Goal: Answer question/provide support: Share knowledge or assist other users

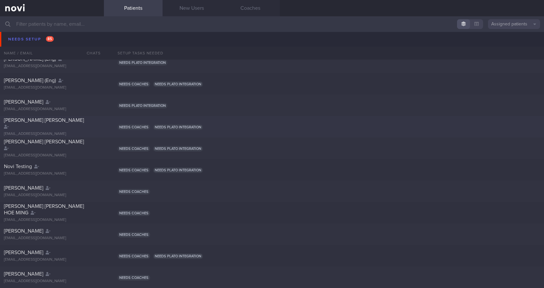
scroll to position [228, 0]
click at [27, 36] on span "[PERSON_NAME]" at bounding box center [23, 36] width 39 height 5
click at [27, 40] on div "[PERSON_NAME] [EMAIL_ADDRESS][DOMAIN_NAME]" at bounding box center [52, 39] width 104 height 13
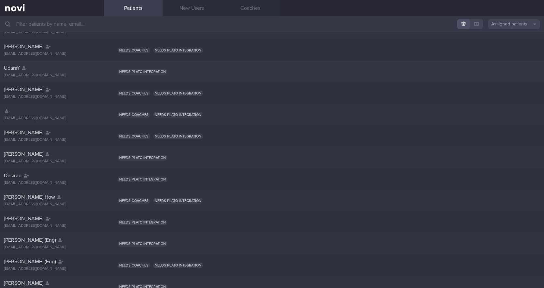
scroll to position [0, 0]
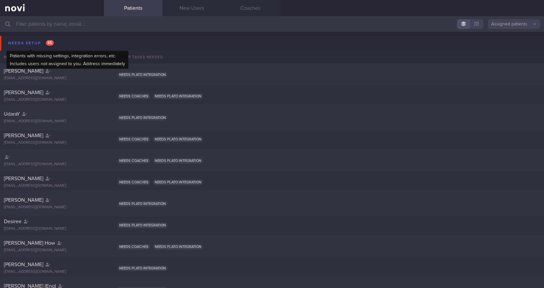
click at [27, 44] on div "Needs setup 85" at bounding box center [31, 43] width 49 height 9
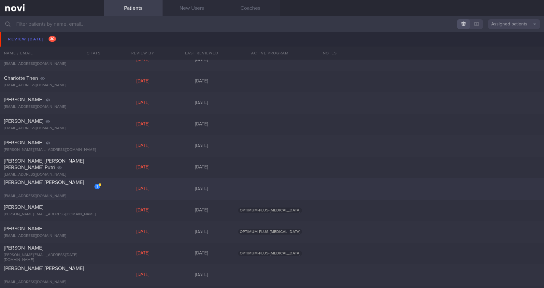
scroll to position [130, 0]
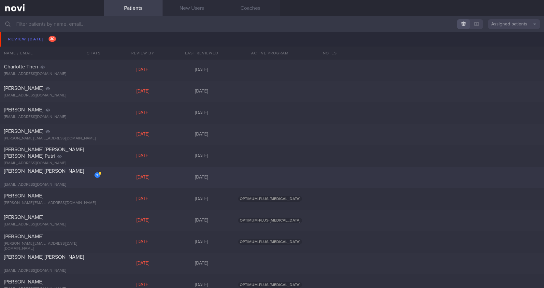
click at [41, 177] on div "[PERSON_NAME] [PERSON_NAME]" at bounding box center [51, 174] width 95 height 13
select select "4"
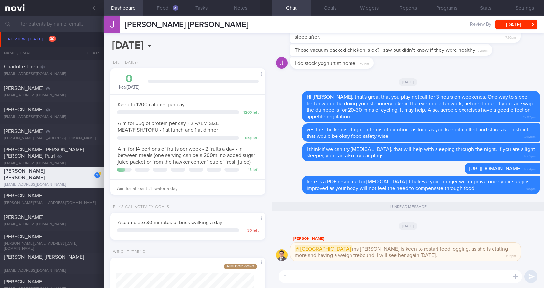
scroll to position [79, 138]
click at [390, 276] on textarea at bounding box center [400, 276] width 243 height 13
click at [286, 277] on button "button" at bounding box center [285, 277] width 12 height 12
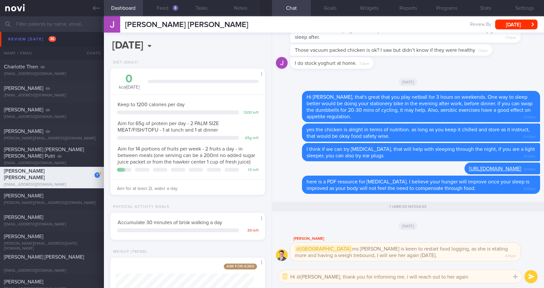
type textarea "Hi @[PERSON_NAME], thank you for informing me, i will reach out to her again."
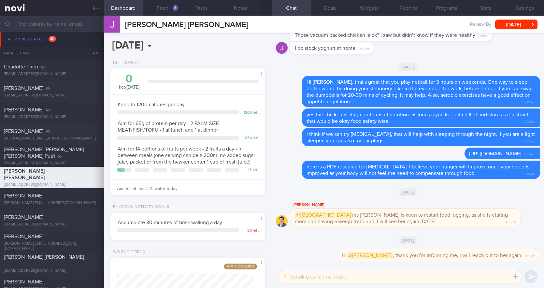
scroll to position [0, 0]
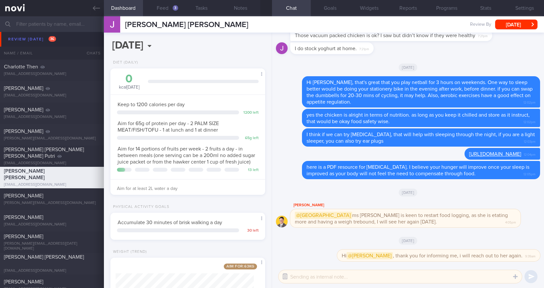
click at [285, 275] on button "button" at bounding box center [285, 277] width 12 height 12
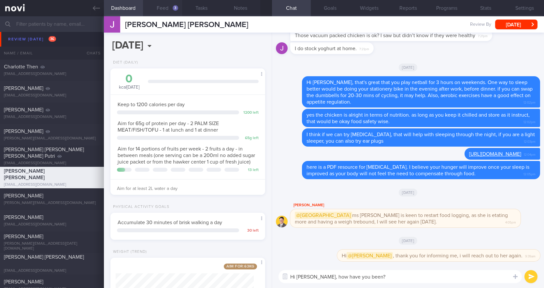
click at [162, 11] on button "Feed 3" at bounding box center [162, 8] width 39 height 16
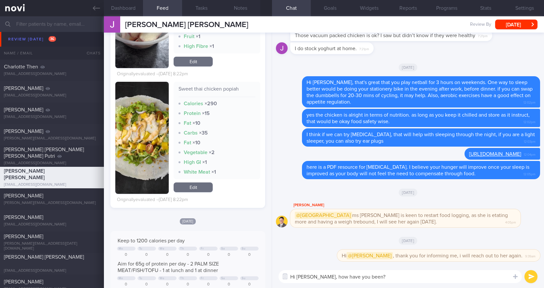
scroll to position [261, 0]
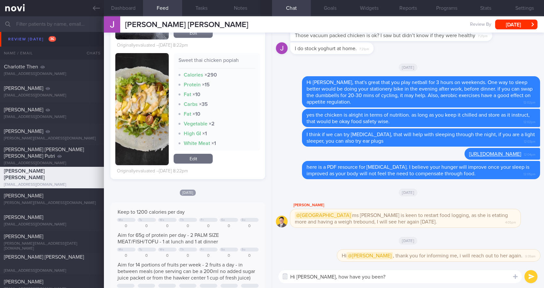
click at [382, 276] on textarea "Hi [PERSON_NAME], how have you been?" at bounding box center [400, 276] width 243 height 13
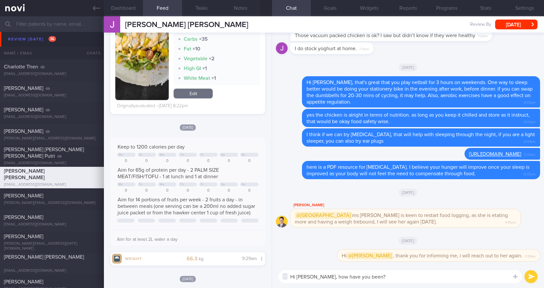
scroll to position [98, 0]
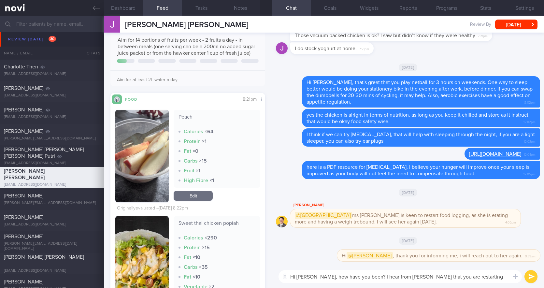
type textarea "Hi [PERSON_NAME], how have you been? I hear from [PERSON_NAME] that you are res…"
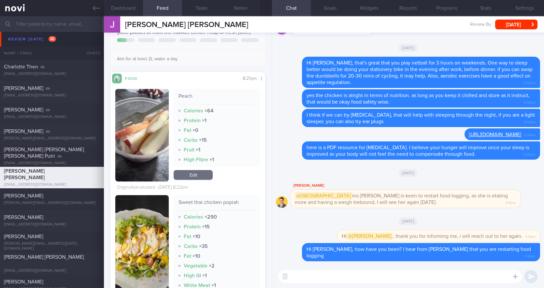
scroll to position [130, 0]
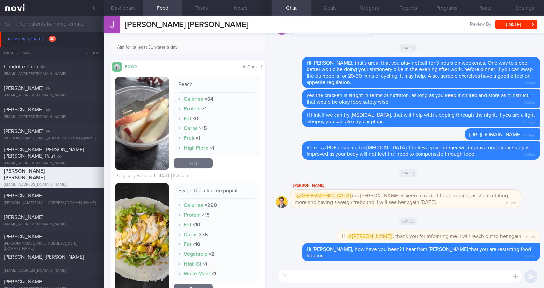
click at [129, 240] on button "button" at bounding box center [141, 239] width 53 height 112
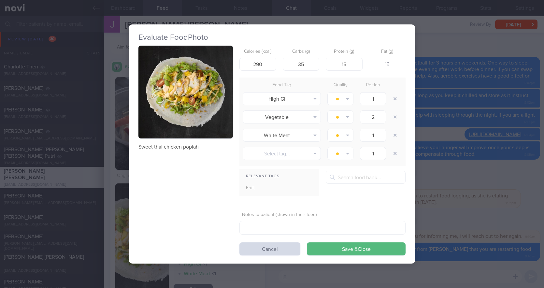
click at [185, 117] on button "button" at bounding box center [185, 92] width 95 height 93
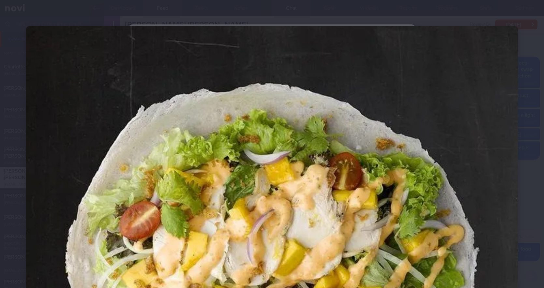
scroll to position [98, 0]
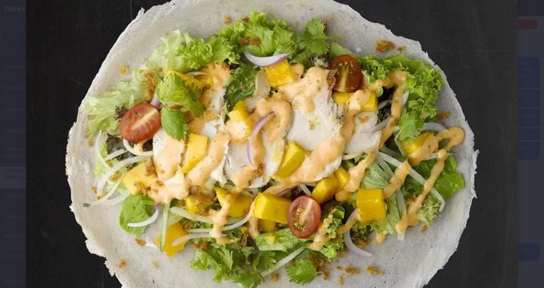
click at [526, 210] on div at bounding box center [272, 170] width 544 height 536
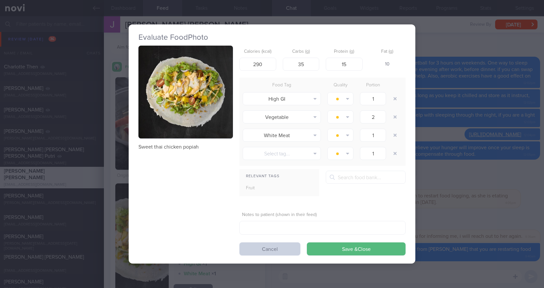
click at [271, 249] on button "Cancel" at bounding box center [270, 248] width 61 height 13
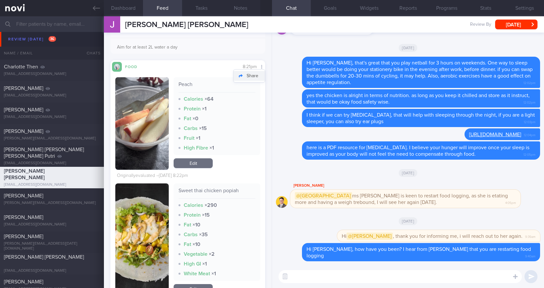
click at [249, 81] on button "Share" at bounding box center [249, 76] width 31 height 10
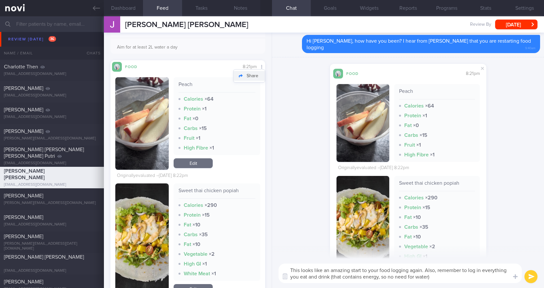
type textarea "This looks like an amazing start to your food logging again. Also, remember to …"
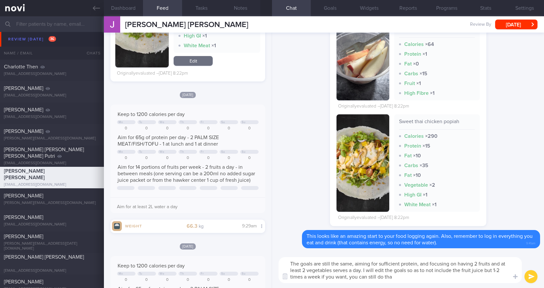
type textarea "The goals are still the same, aiming for sufficient protein, and focusing on ha…"
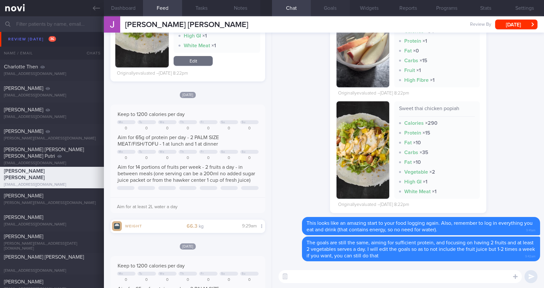
click at [333, 8] on button "Goals" at bounding box center [330, 8] width 39 height 16
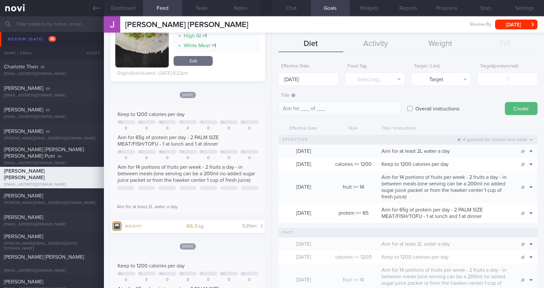
click at [430, 191] on span "Aim for 14 portions of fruits per week - 2 fruits a day - in between meals (one…" at bounding box center [444, 187] width 125 height 25
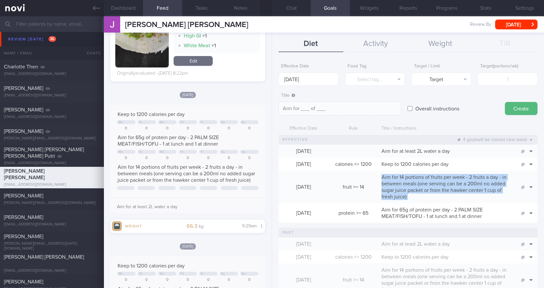
click at [430, 191] on span "Aim for 14 portions of fruits per week - 2 fruits a day - in between meals (one…" at bounding box center [444, 187] width 125 height 25
copy div "Aim for 14 portions of fruits per week - 2 fruits a day - in between meals (one…"
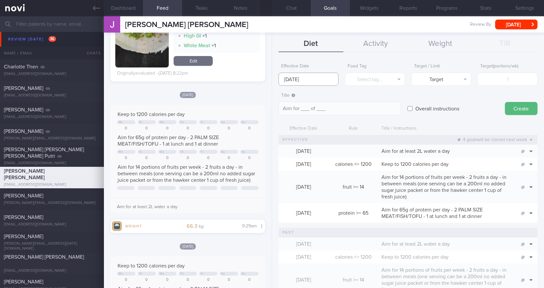
click at [319, 82] on input "[DATE]" at bounding box center [309, 79] width 60 height 13
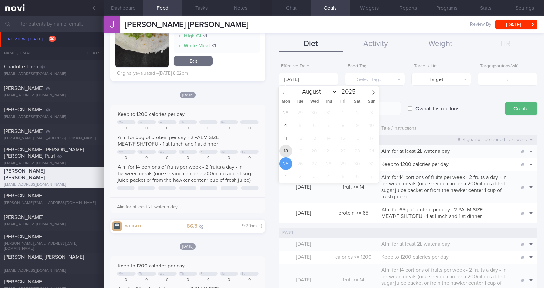
click at [285, 153] on span "18" at bounding box center [286, 151] width 13 height 13
type input "[DATE]"
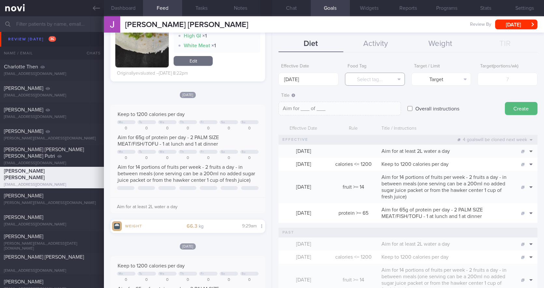
click at [376, 79] on button "Select tag..." at bounding box center [375, 79] width 60 height 13
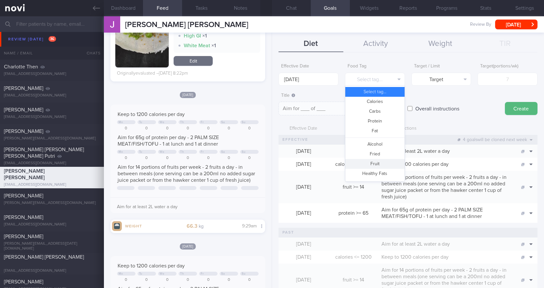
click at [376, 164] on button "Fruit" at bounding box center [374, 164] width 59 height 10
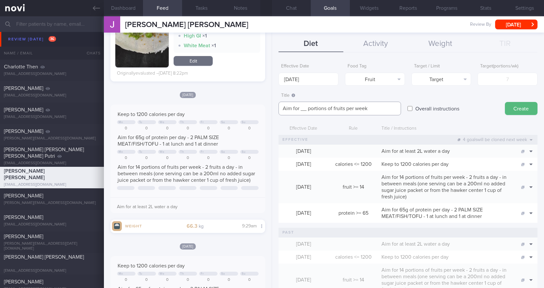
drag, startPoint x: 372, startPoint y: 109, endPoint x: 275, endPoint y: 109, distance: 97.1
click at [275, 109] on div "Effective Date [DATE] Food Tag Fruit Select tag... Calories Carbs Protein Fat A…" at bounding box center [408, 171] width 272 height 233
paste textarea "14 portions of fruits per week - 2 fruits a day - in between meals (one serving…"
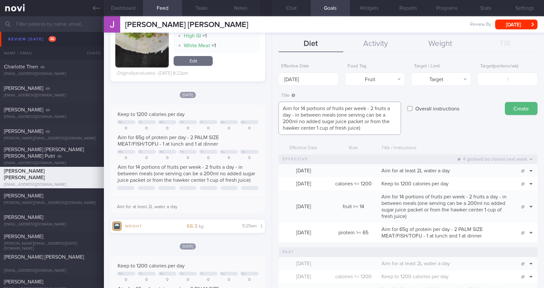
click at [338, 116] on textarea "Aim for 14 portions of fruits per week - 2 fruits a day - in between meals (one…" at bounding box center [340, 118] width 123 height 33
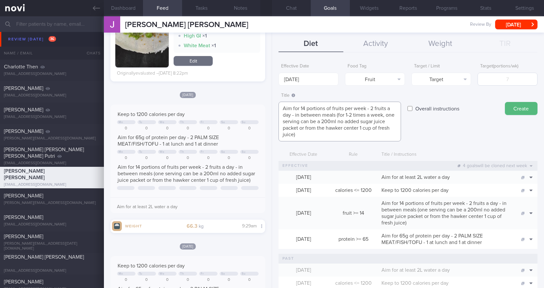
type textarea "Aim for 14 portions of fruits per week - 2 fruits a day - in between meals (for…"
click at [488, 79] on input "number" at bounding box center [508, 79] width 60 height 13
type input "14"
click at [520, 234] on button "Delete" at bounding box center [520, 233] width 32 height 10
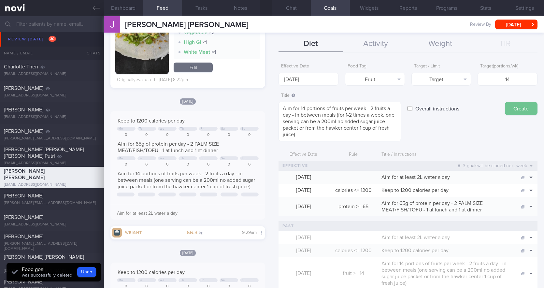
click at [518, 112] on button "Create" at bounding box center [521, 108] width 33 height 13
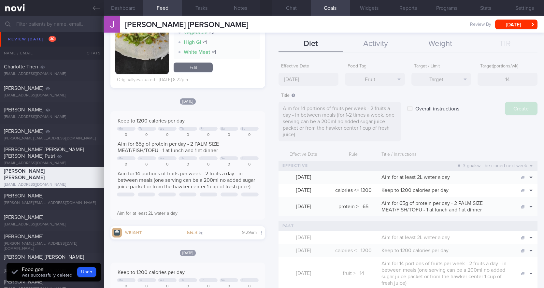
type input "[DATE]"
type textarea "Aim for ___ of ___"
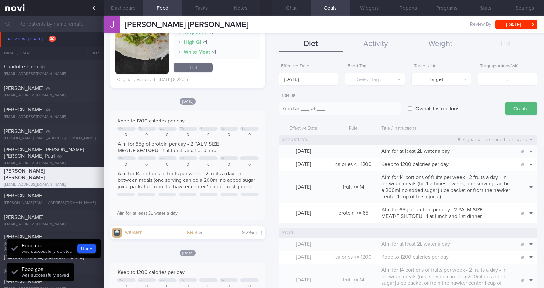
click at [95, 11] on icon at bounding box center [96, 8] width 7 height 7
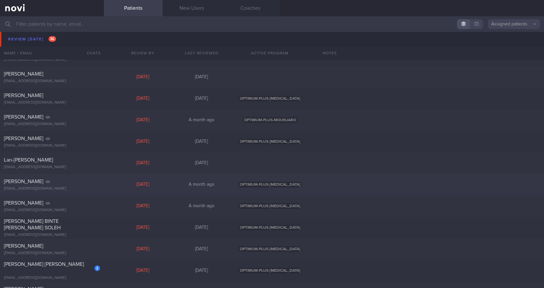
scroll to position [587, 0]
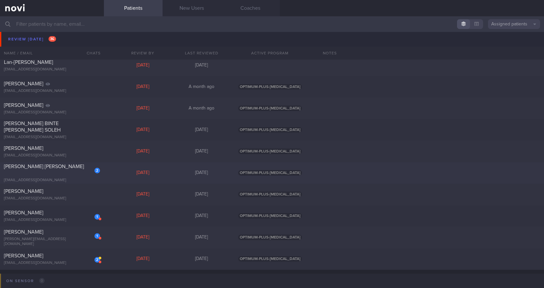
click at [41, 167] on div "[PERSON_NAME] [PERSON_NAME]" at bounding box center [51, 169] width 95 height 13
select select "7"
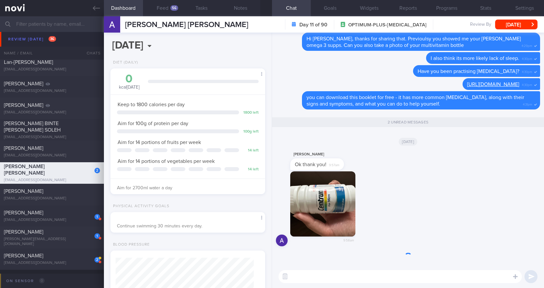
scroll to position [79, 138]
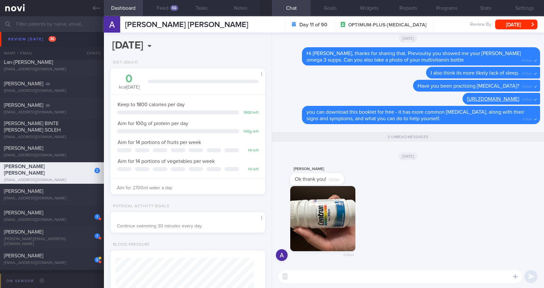
click at [327, 277] on textarea at bounding box center [400, 276] width 243 height 13
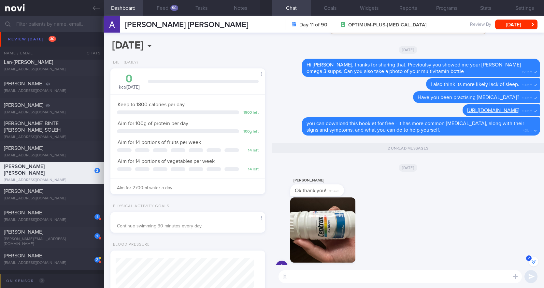
scroll to position [0, 0]
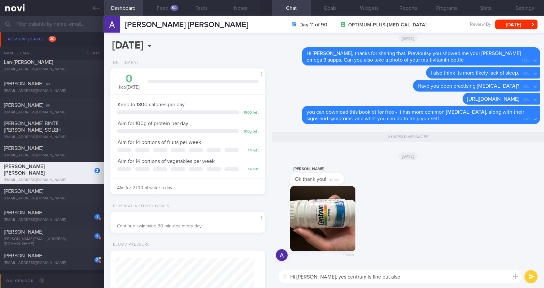
click at [378, 277] on textarea "Hi [PERSON_NAME], yes centrum is fine but also" at bounding box center [400, 276] width 243 height 13
type textarea "Hi [PERSON_NAME], yes centrum is fine too. When you finish, you can also consid…"
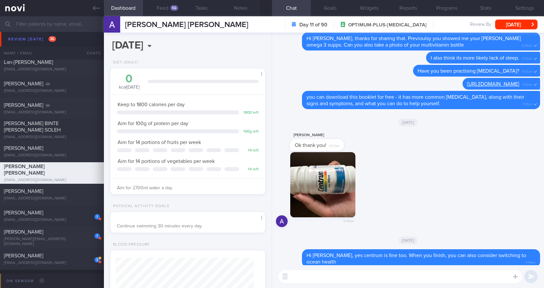
scroll to position [0, 0]
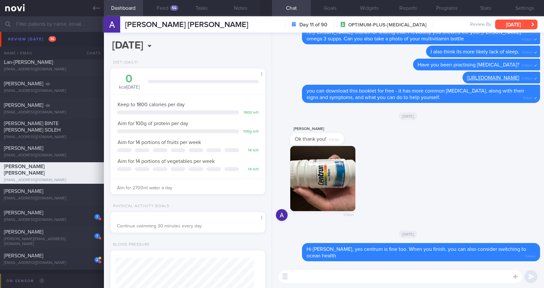
click at [505, 24] on button "[DATE]" at bounding box center [516, 25] width 42 height 10
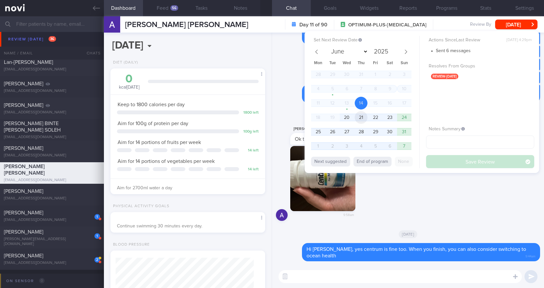
click at [364, 115] on span "21" at bounding box center [361, 117] width 13 height 13
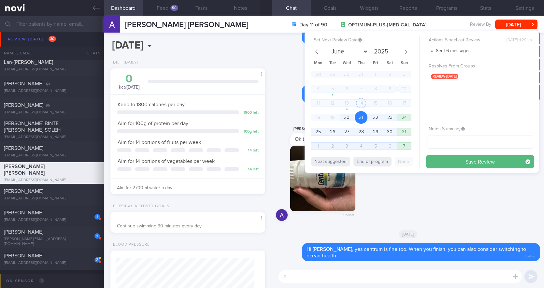
drag, startPoint x: 467, startPoint y: 166, endPoint x: 378, endPoint y: 146, distance: 91.5
click at [467, 166] on button "Save Review" at bounding box center [480, 161] width 108 height 13
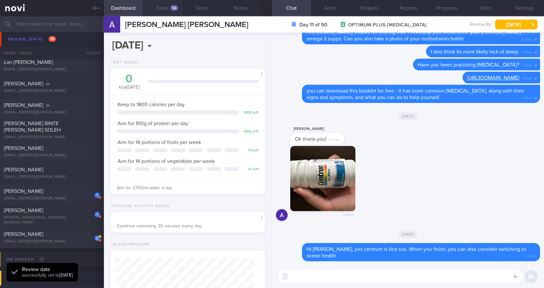
click at [166, 7] on button "Feed 56" at bounding box center [162, 8] width 39 height 16
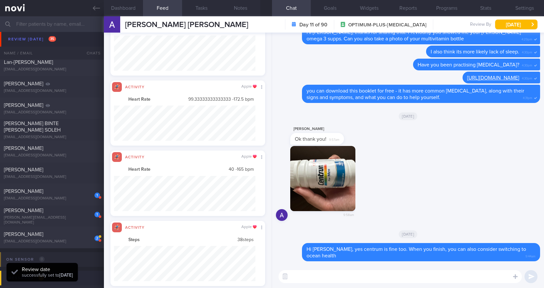
scroll to position [325834, 325728]
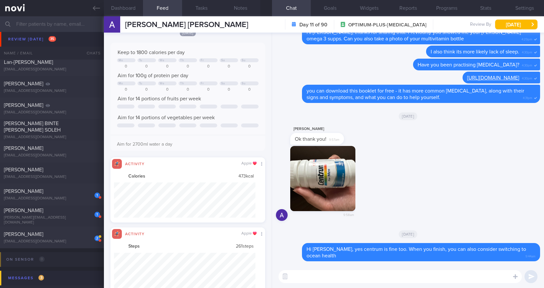
click at [341, 277] on textarea at bounding box center [400, 276] width 243 height 13
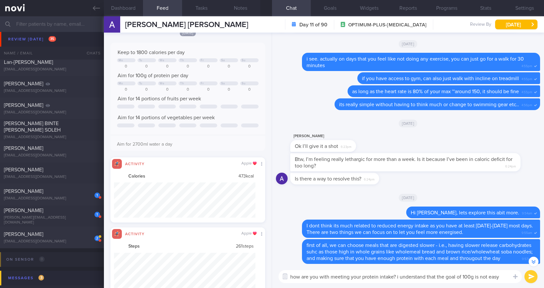
drag, startPoint x: 502, startPoint y: 276, endPoint x: 473, endPoint y: 276, distance: 29.0
click at [473, 276] on textarea "how are you with meeting your protein intake? i understand that the goal of 100…" at bounding box center [400, 276] width 243 height 13
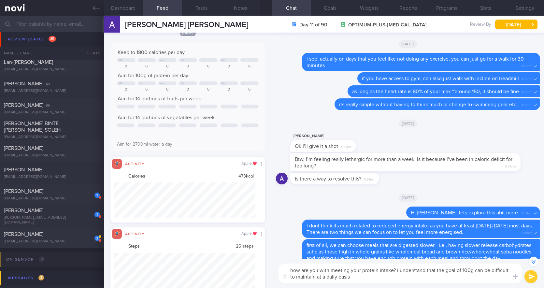
type textarea "how are you with meeting your protein intake? i understand that the goal of 100…"
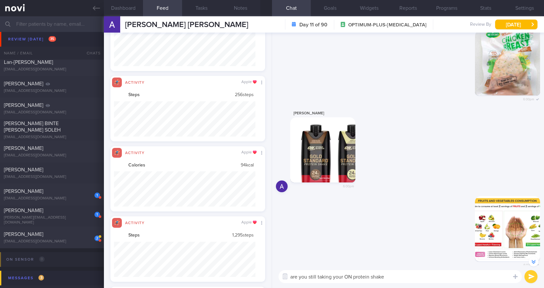
type textarea "are you still taking your ON protein shake?"
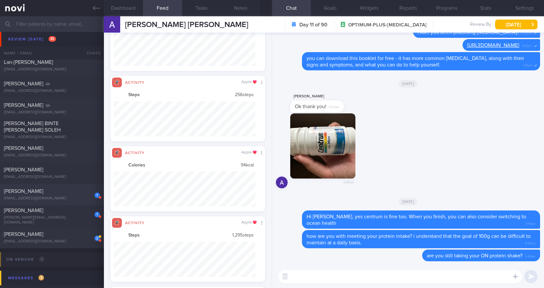
click at [41, 190] on div "[PERSON_NAME]" at bounding box center [51, 191] width 95 height 7
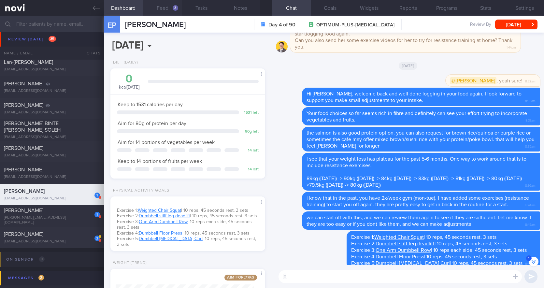
click at [167, 7] on button "Feed 3" at bounding box center [162, 8] width 39 height 16
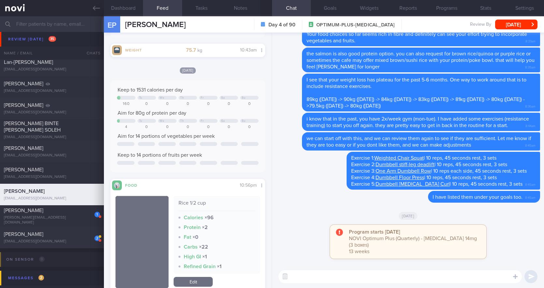
click at [320, 277] on textarea at bounding box center [400, 276] width 243 height 13
click at [516, 22] on button "[DATE]" at bounding box center [516, 25] width 42 height 10
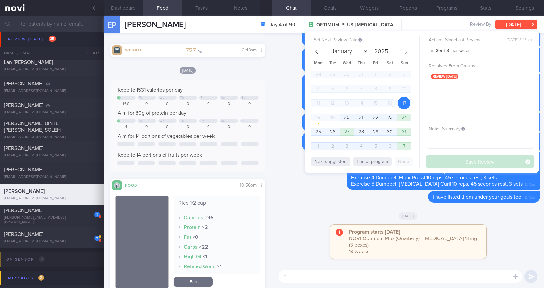
click at [516, 22] on button "[DATE]" at bounding box center [516, 25] width 42 height 10
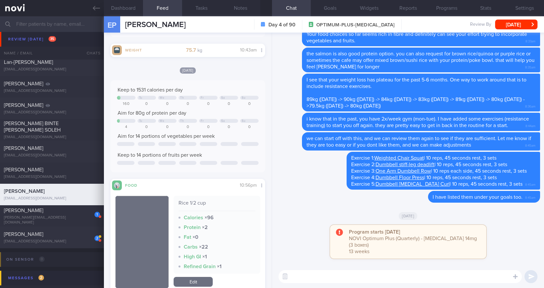
click at [339, 277] on textarea at bounding box center [400, 276] width 243 height 13
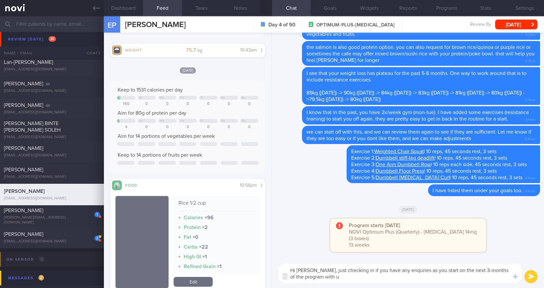
type textarea "Hi [PERSON_NAME], just checking in if you have any enquries as you start on the…"
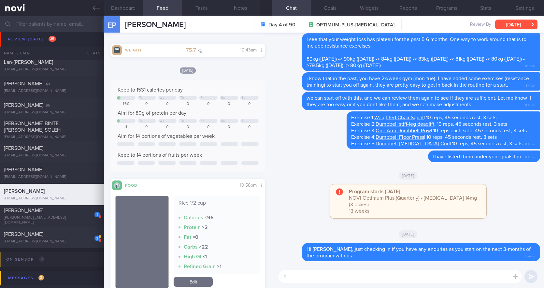
click at [515, 26] on button "[DATE]" at bounding box center [516, 25] width 42 height 10
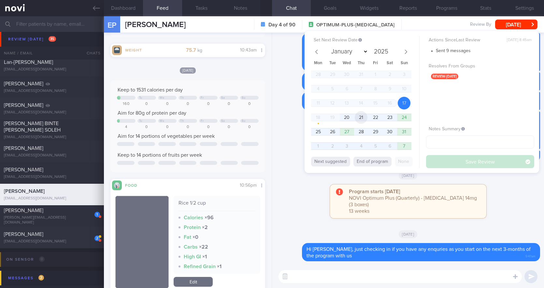
click at [364, 117] on span "21" at bounding box center [361, 117] width 13 height 13
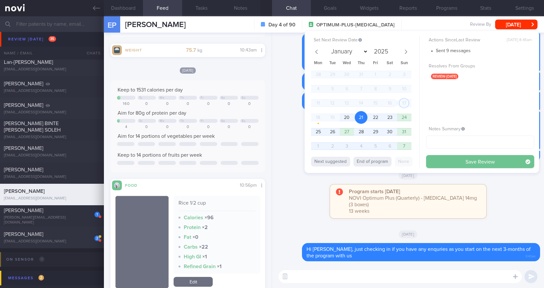
click at [456, 158] on button "Save Review" at bounding box center [480, 161] width 108 height 13
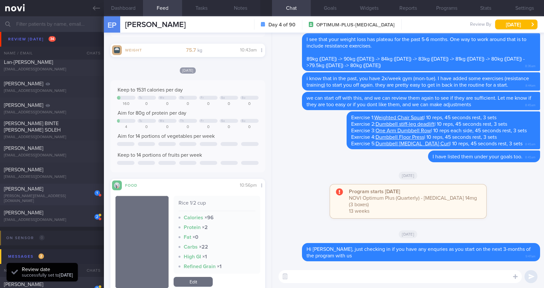
click at [56, 192] on div "[PERSON_NAME]" at bounding box center [51, 189] width 95 height 7
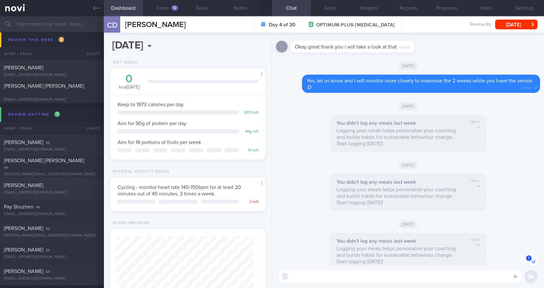
scroll to position [880, 0]
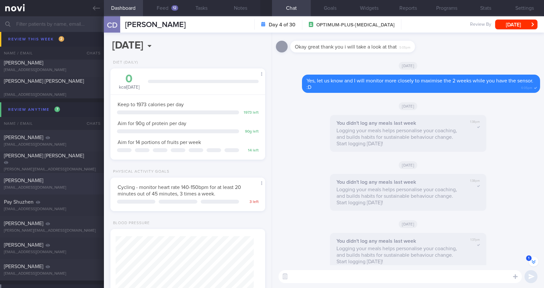
click at [56, 184] on div "[PERSON_NAME] [EMAIL_ADDRESS][DOMAIN_NAME]" at bounding box center [52, 183] width 104 height 13
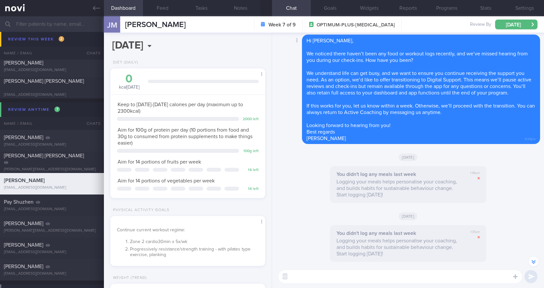
scroll to position [-326, 0]
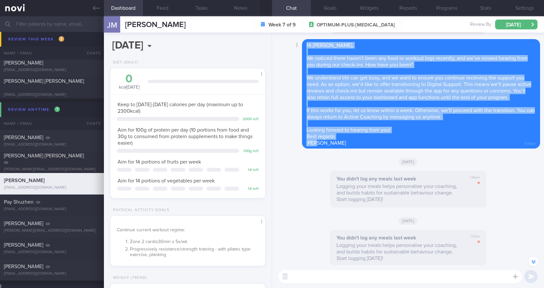
drag, startPoint x: 318, startPoint y: 164, endPoint x: 307, endPoint y: 66, distance: 98.4
click at [307, 66] on span "Hi [PERSON_NAME], We noticed there haven’t been any food or workout logs recent…" at bounding box center [421, 94] width 228 height 103
copy span "Hi [PERSON_NAME], We noticed there haven’t been any food or workout logs recent…"
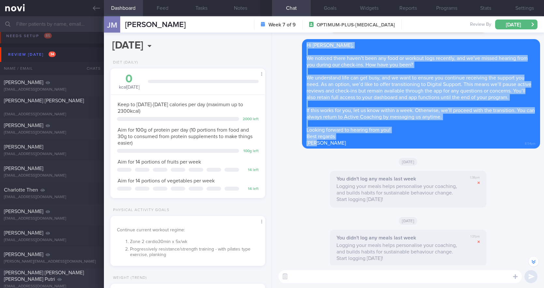
scroll to position [0, 0]
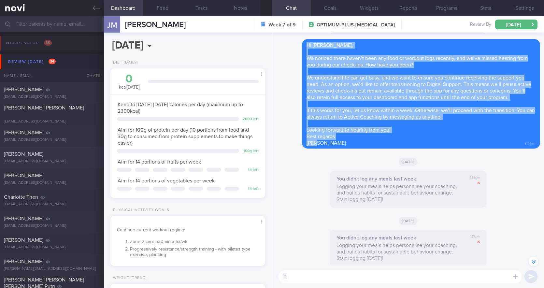
click at [44, 157] on div "[PERSON_NAME]" at bounding box center [51, 154] width 95 height 7
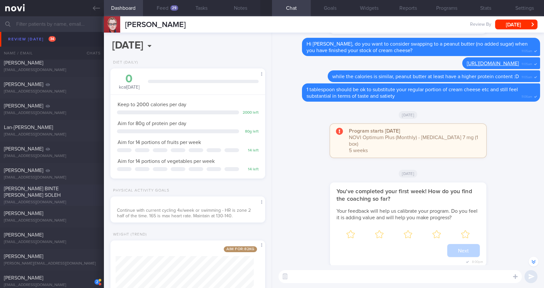
scroll to position [652, 0]
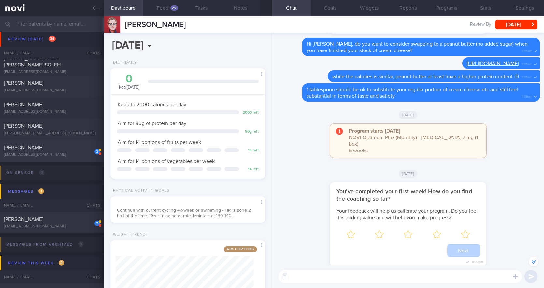
click at [57, 148] on div "[PERSON_NAME]" at bounding box center [51, 147] width 95 height 7
select select "7"
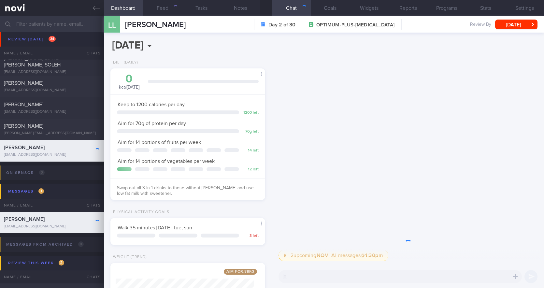
scroll to position [79, 138]
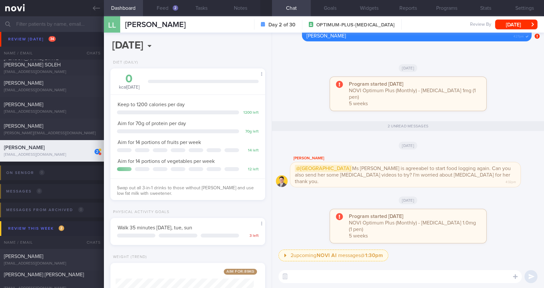
click at [361, 272] on textarea at bounding box center [400, 276] width 243 height 13
click at [289, 276] on button "button" at bounding box center [285, 277] width 12 height 12
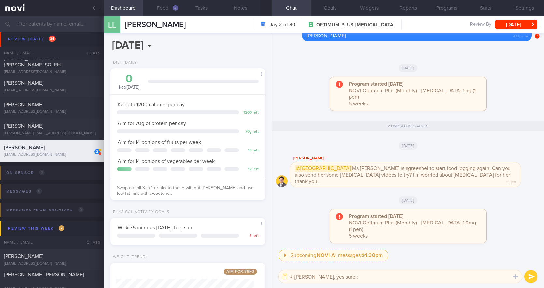
type textarea "@[PERSON_NAME], yes sure :)"
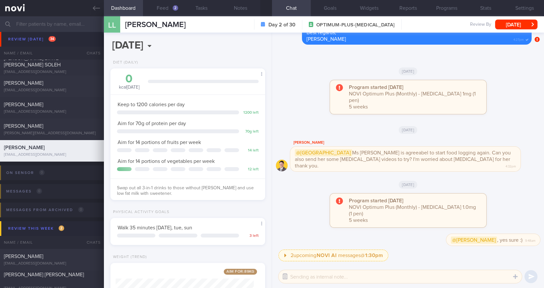
click at [288, 276] on button "button" at bounding box center [285, 277] width 12 height 12
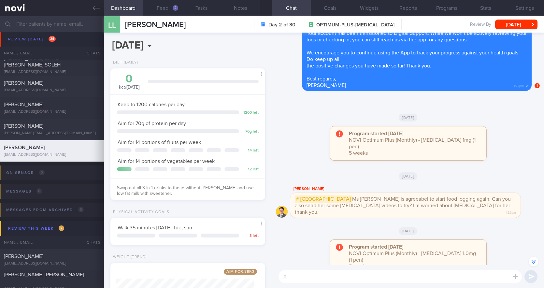
scroll to position [-98, 0]
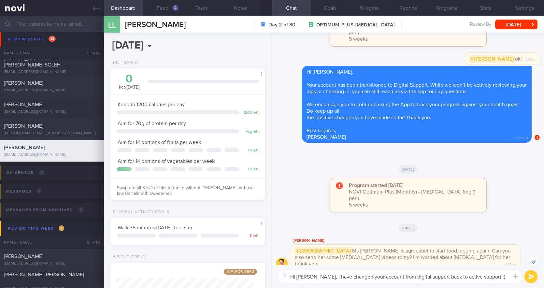
type textarea "Hi [PERSON_NAME], i have changed your account from digital support back to acti…"
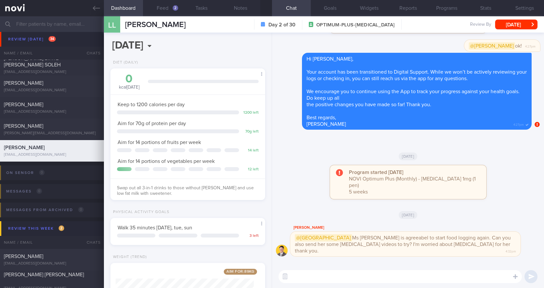
scroll to position [0, 0]
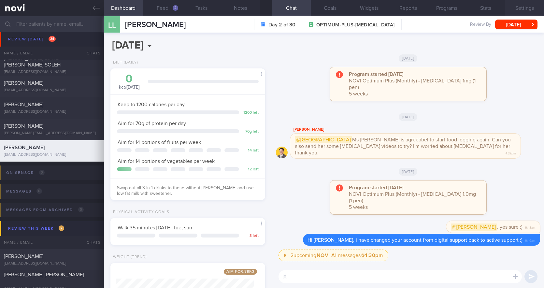
click at [526, 8] on button "Settings" at bounding box center [524, 8] width 39 height 16
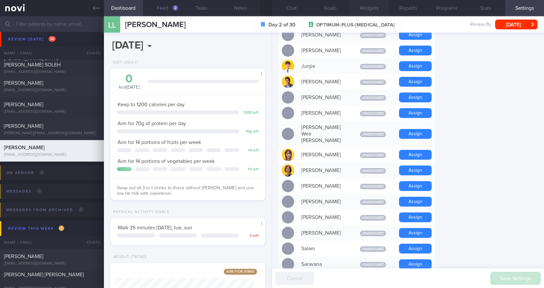
scroll to position [309, 0]
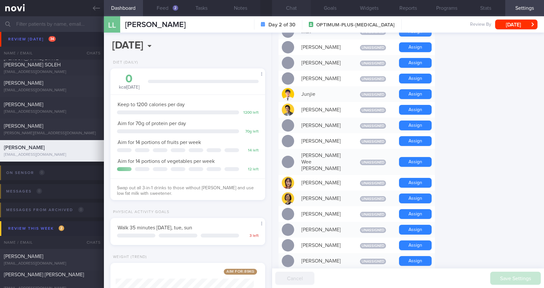
click at [296, 8] on button "Chat" at bounding box center [291, 8] width 39 height 16
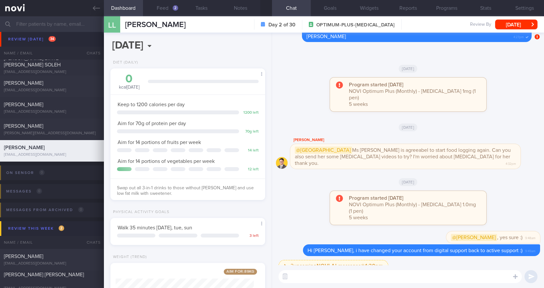
scroll to position [0, 0]
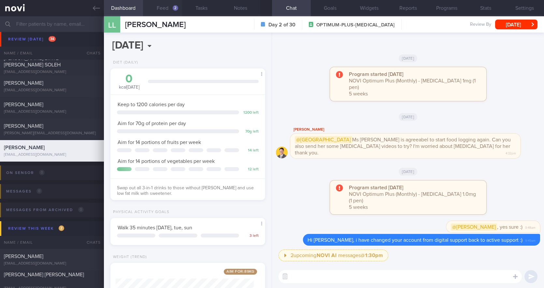
click at [160, 8] on button "Feed 2" at bounding box center [162, 8] width 39 height 16
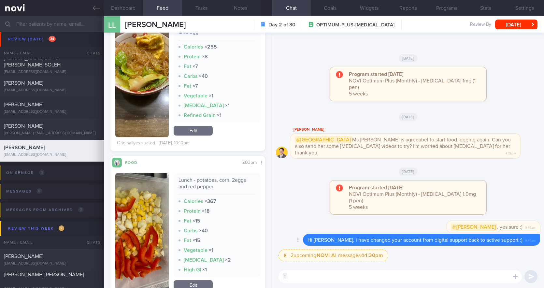
scroll to position [196, 0]
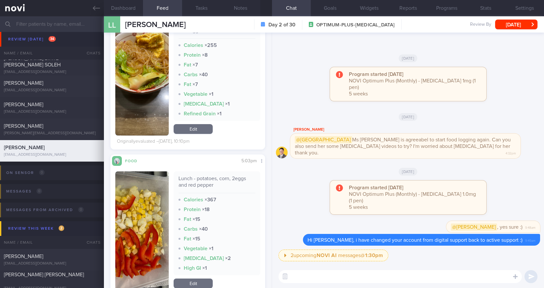
click at [335, 277] on textarea at bounding box center [400, 276] width 243 height 13
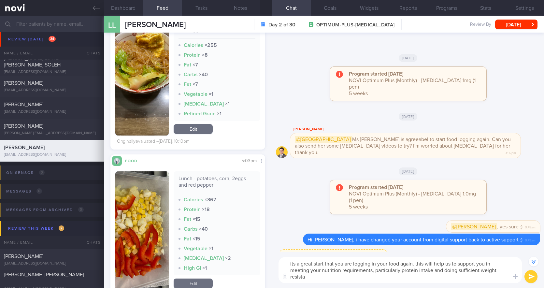
scroll to position [0, 0]
type textarea "its a great start that you are logging in your food again. this will help us to…"
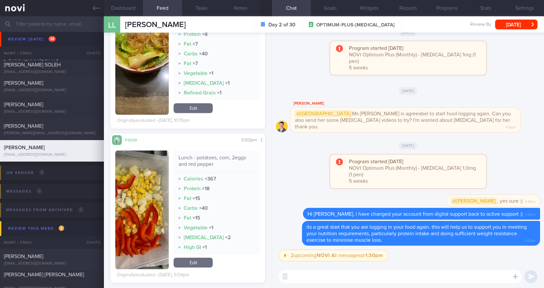
scroll to position [228, 0]
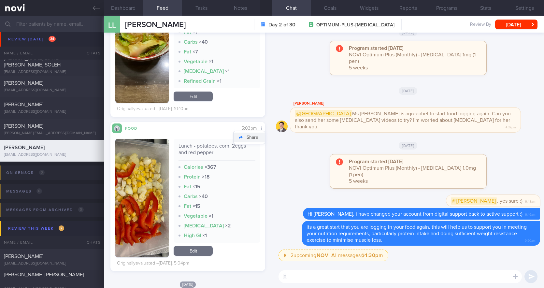
click at [251, 137] on button "Share" at bounding box center [249, 138] width 31 height 10
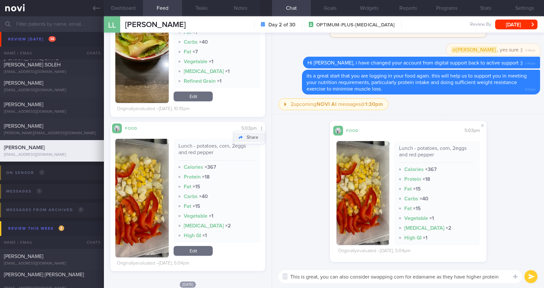
scroll to position [0, 0]
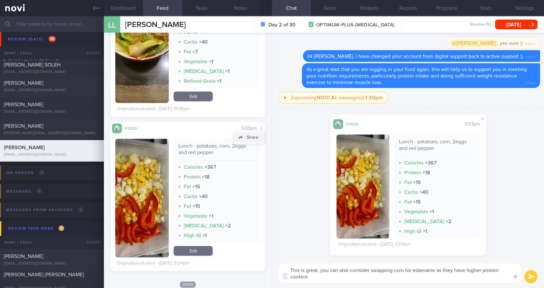
type textarea "This is great, you can also consider swapping corn for edamame as they have hig…"
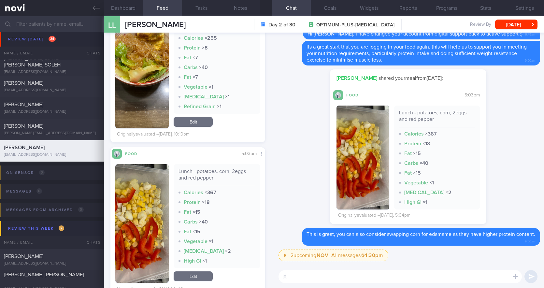
scroll to position [163, 0]
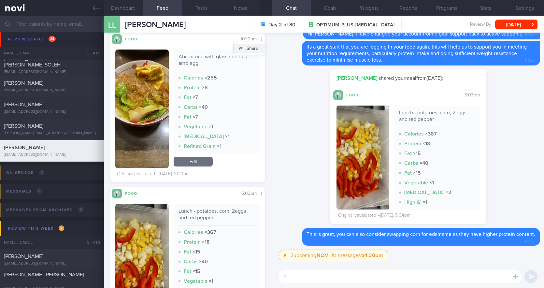
click at [252, 49] on button "Share" at bounding box center [249, 49] width 31 height 10
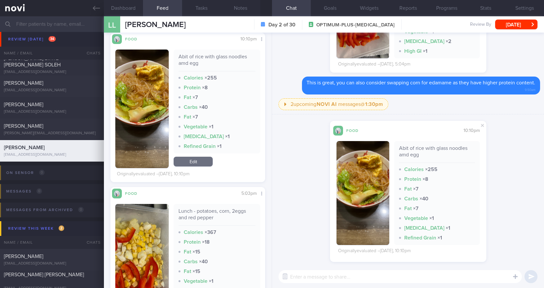
type textarea "s"
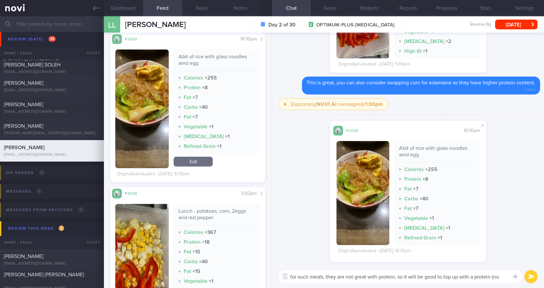
scroll to position [0, 0]
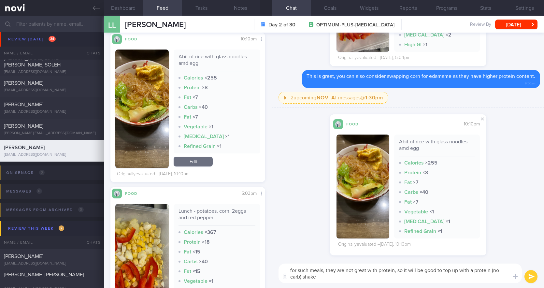
click at [473, 271] on textarea "for such meals, they are not great with protein, so it will be good to top up w…" at bounding box center [400, 274] width 243 height 20
type textarea "for such meals, they are not great with protein, so it will be good to top up w…"
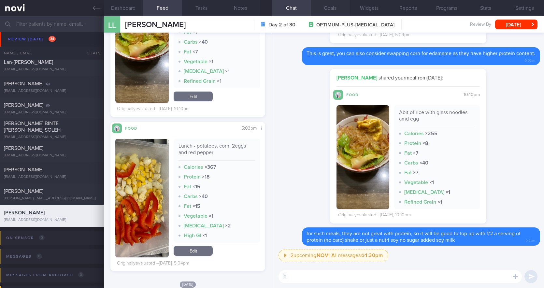
click at [333, 6] on button "Goals" at bounding box center [330, 8] width 39 height 16
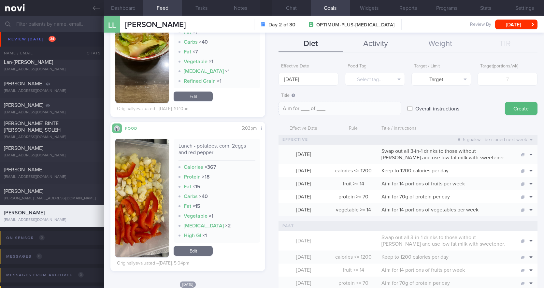
click at [380, 46] on button "Activity" at bounding box center [375, 44] width 65 height 16
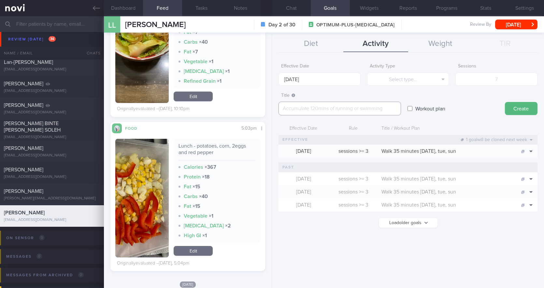
click at [371, 108] on textarea at bounding box center [340, 109] width 123 height 14
click at [409, 109] on input "Workout plan" at bounding box center [410, 108] width 5 height 13
checkbox input "true"
click at [342, 109] on textarea at bounding box center [340, 109] width 123 height 14
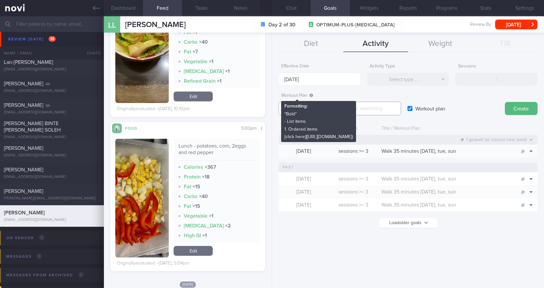
paste textarea "[URL][DOMAIN_NAME]"
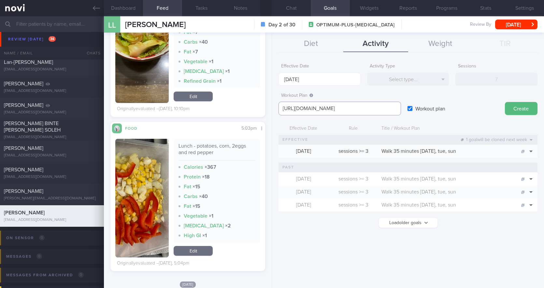
drag, startPoint x: 283, startPoint y: 108, endPoint x: 287, endPoint y: 109, distance: 4.4
click at [283, 108] on textarea "[URL][DOMAIN_NAME]" at bounding box center [340, 109] width 123 height 14
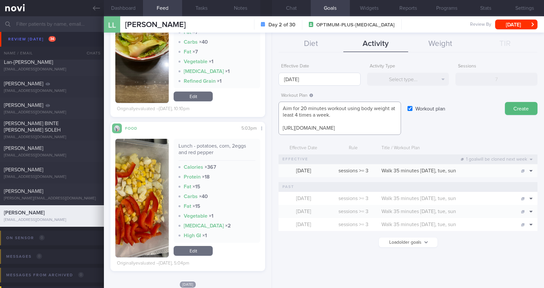
type textarea "Aim for 20 minutes workout using body weight at least 4 times a week. [URL][DOM…"
click at [316, 79] on input "[DATE]" at bounding box center [320, 79] width 82 height 13
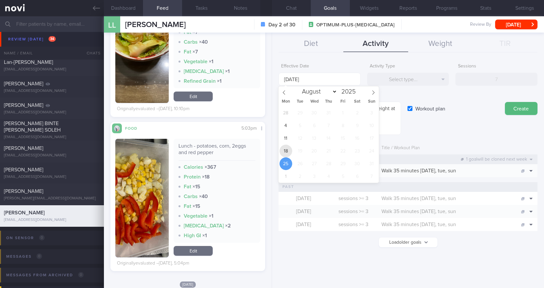
click at [286, 150] on span "18" at bounding box center [286, 151] width 13 height 13
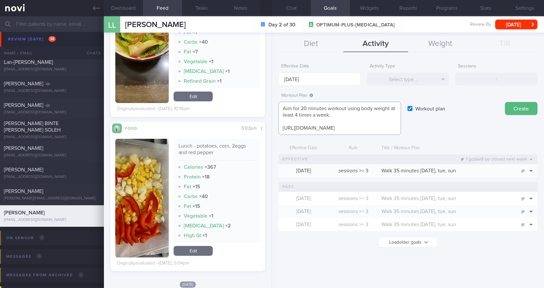
click at [379, 128] on textarea "Aim for 20 minutes workout using body weight at least 4 times a week. [URL][DOM…" at bounding box center [340, 118] width 123 height 33
click at [515, 108] on button "Create" at bounding box center [521, 108] width 33 height 13
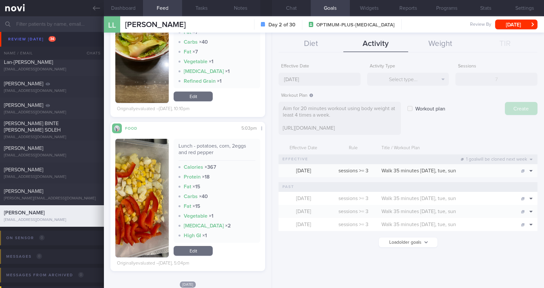
type input "[DATE]"
checkbox input "false"
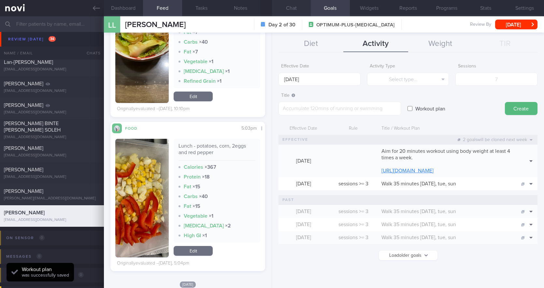
click at [296, 8] on button "Chat" at bounding box center [291, 8] width 39 height 16
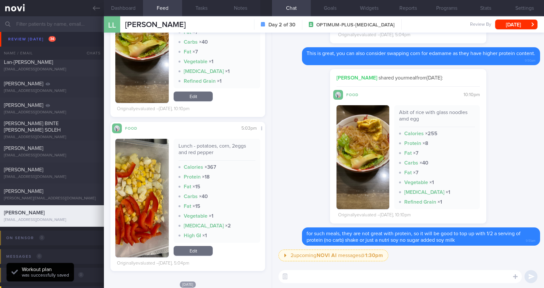
click at [353, 276] on textarea at bounding box center [400, 276] width 243 height 13
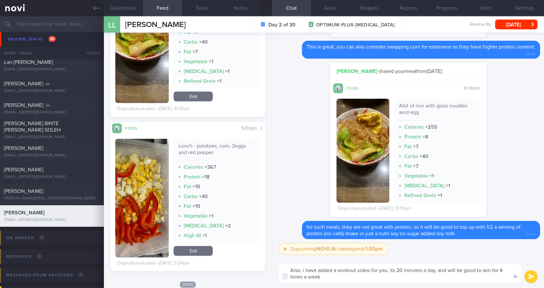
type textarea "Also, i have added a workout video for you, its 20 minutes a day, and will be g…"
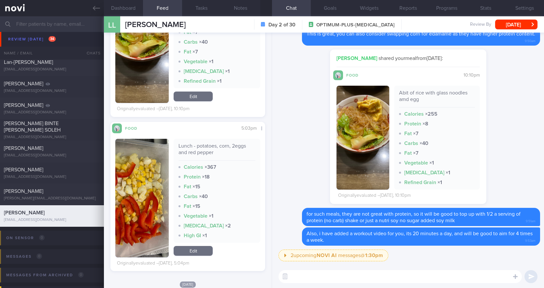
paste textarea "[URL][DOMAIN_NAME]"
type textarea "[URL][DOMAIN_NAME]"
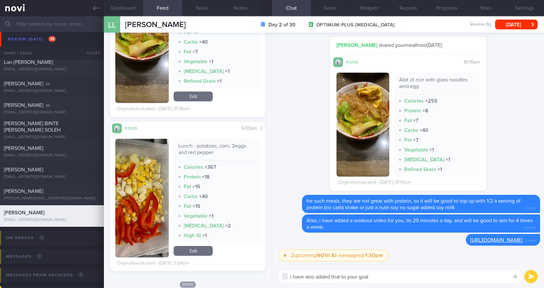
type textarea "i have also added that to your goals"
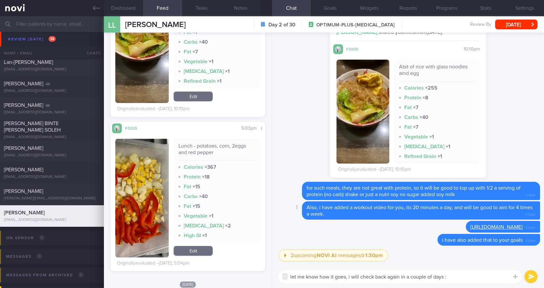
type textarea "let me know how it goes, i will check back again in a couple of days :D"
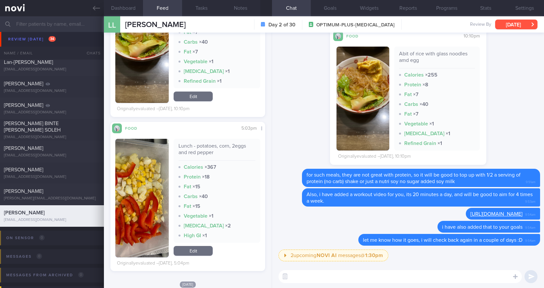
click at [521, 21] on button "[DATE]" at bounding box center [516, 25] width 42 height 10
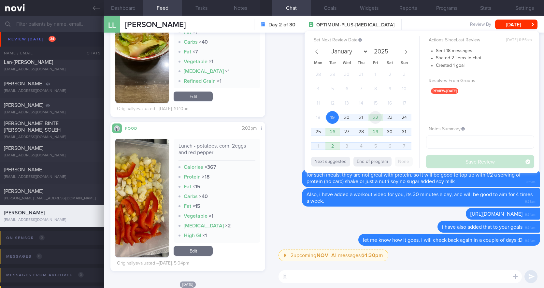
click at [379, 118] on span "22" at bounding box center [375, 117] width 13 height 13
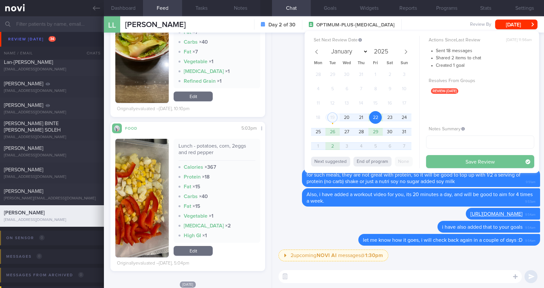
click at [440, 161] on button "Save Review" at bounding box center [480, 161] width 108 height 13
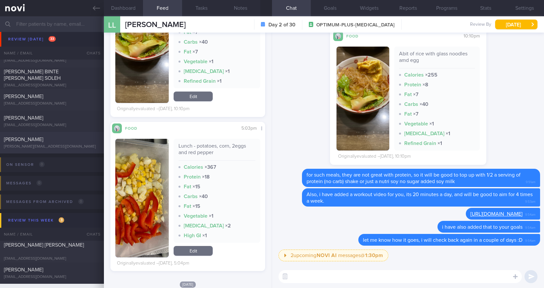
scroll to position [573, 0]
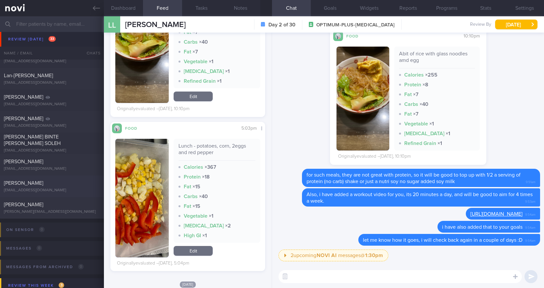
click at [48, 184] on div "[PERSON_NAME]" at bounding box center [51, 183] width 95 height 7
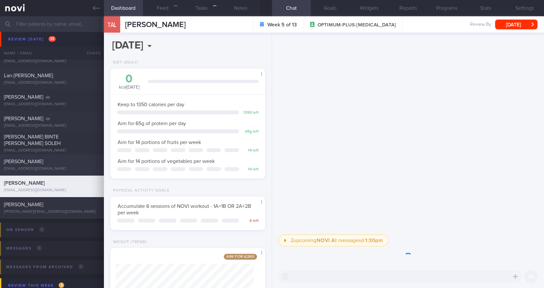
click at [56, 162] on div "[PERSON_NAME]" at bounding box center [51, 161] width 95 height 7
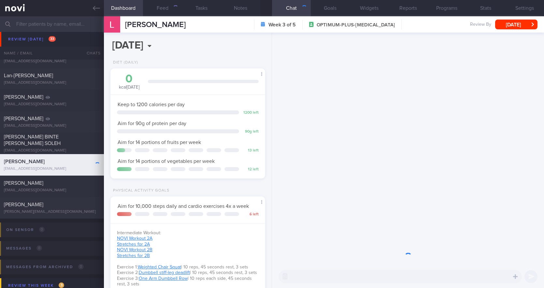
scroll to position [79, 138]
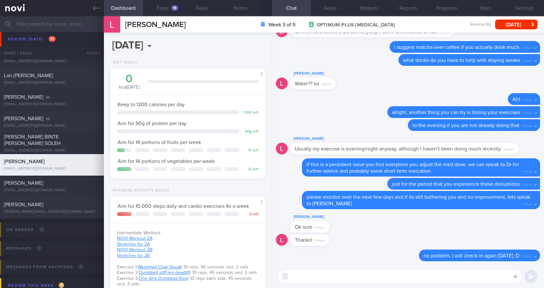
click at [383, 277] on textarea at bounding box center [400, 276] width 243 height 13
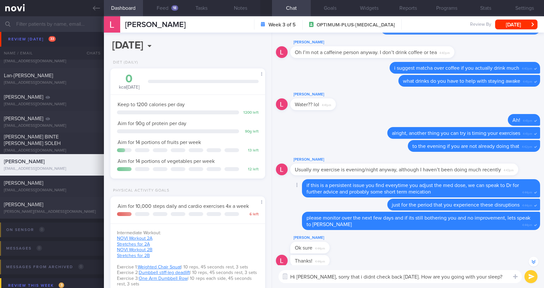
scroll to position [-33, 0]
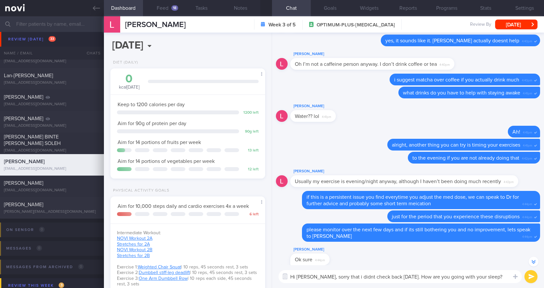
type textarea "Hi [PERSON_NAME], sorry that i didnt check back [DATE]. How are you going with …"
click at [532, 277] on button "submit" at bounding box center [531, 276] width 13 height 13
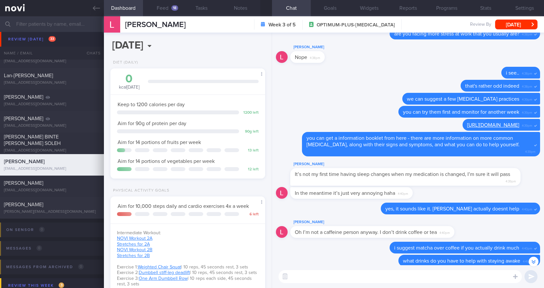
scroll to position [-261, 0]
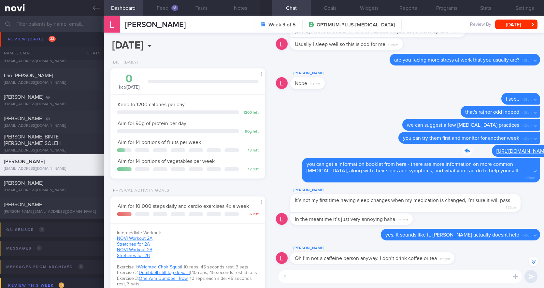
drag, startPoint x: 428, startPoint y: 153, endPoint x: 487, endPoint y: 154, distance: 58.7
click at [497, 150] on div "Delete [URL][DOMAIN_NAME] 4:39pm" at bounding box center [489, 151] width 104 height 12
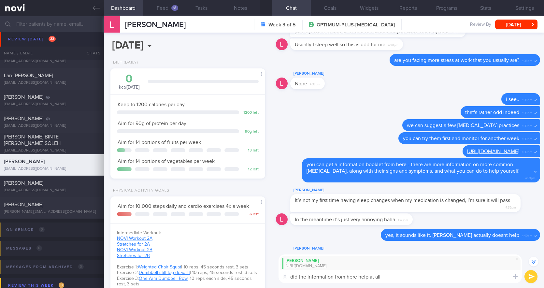
type textarea "did the information from here help at all?"
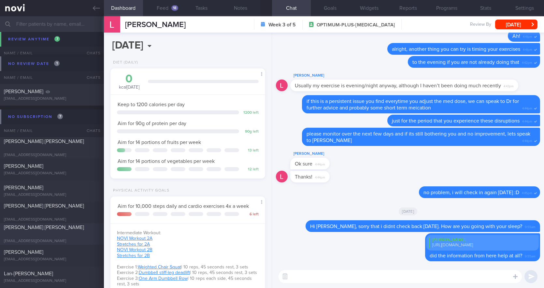
scroll to position [1062, 0]
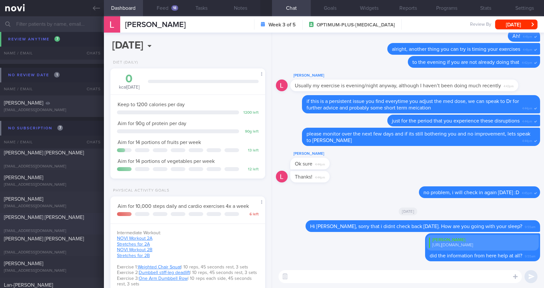
click at [51, 220] on div "[PERSON_NAME] [PERSON_NAME]" at bounding box center [51, 220] width 95 height 13
select select "4"
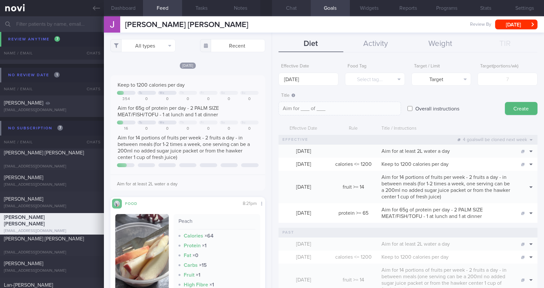
click at [297, 8] on button "Chat" at bounding box center [291, 8] width 39 height 16
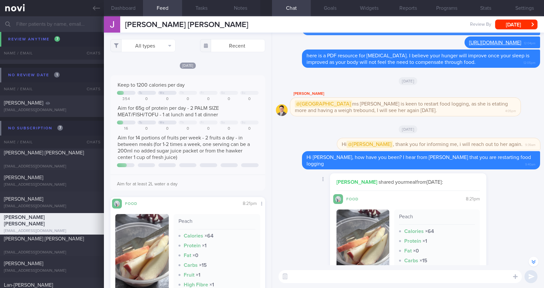
scroll to position [-261, 0]
